Goal: Information Seeking & Learning: Find specific fact

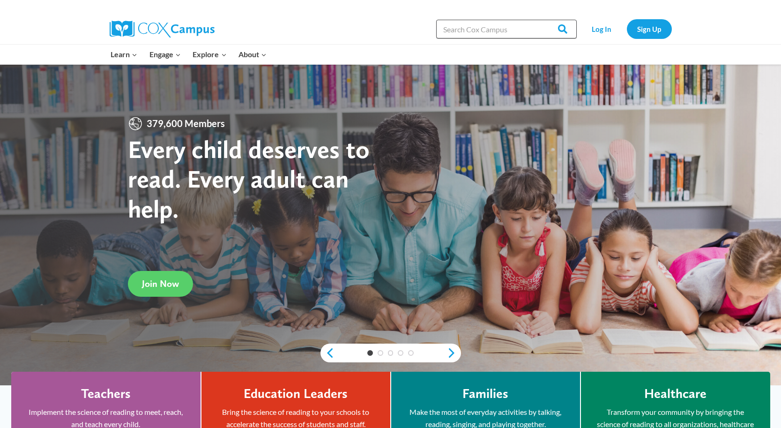
click at [498, 27] on input "Search in [URL][DOMAIN_NAME]" at bounding box center [506, 29] width 141 height 19
type input "Montag Lecture"
click at [566, 33] on input "Search" at bounding box center [558, 29] width 37 height 19
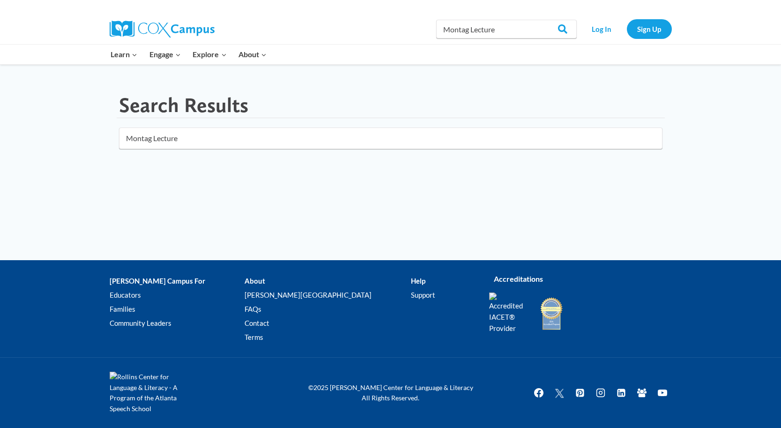
click at [346, 142] on input "Montag Lecture" at bounding box center [391, 138] width 544 height 22
